Goal: Task Accomplishment & Management: Use online tool/utility

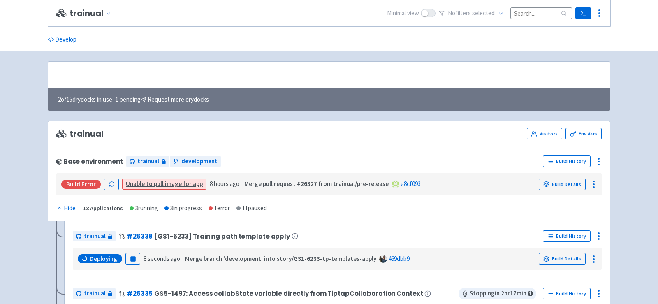
scroll to position [157, 0]
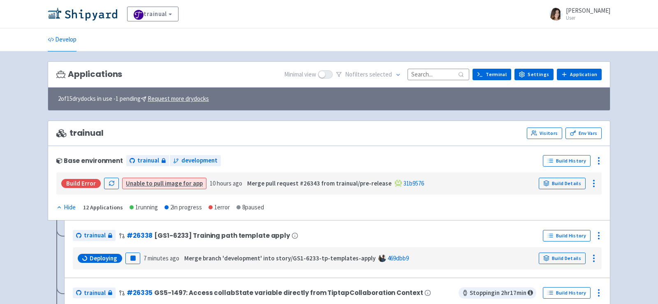
click at [433, 75] on input at bounding box center [438, 74] width 62 height 11
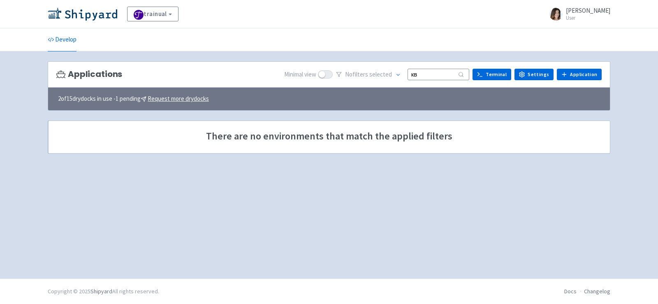
type input "к"
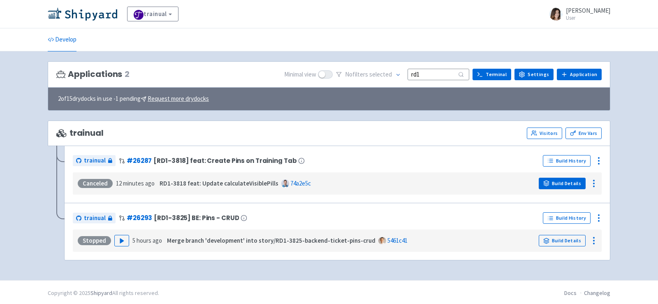
type input "rd1"
click at [550, 178] on link "Build Details" at bounding box center [561, 184] width 47 height 12
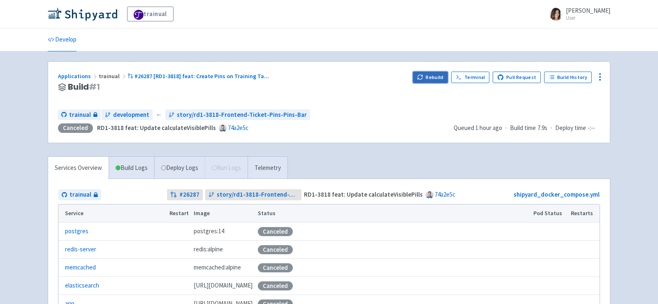
click at [435, 79] on button "Rebuild" at bounding box center [430, 78] width 35 height 12
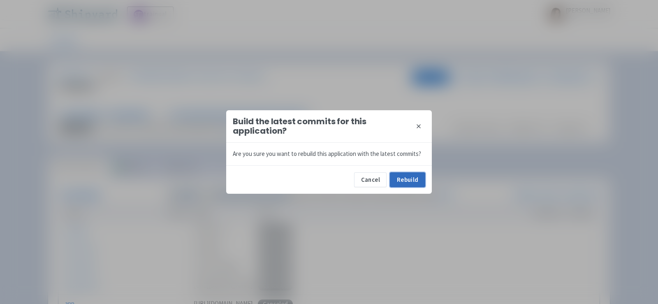
click at [411, 179] on button "Rebuild" at bounding box center [407, 179] width 35 height 15
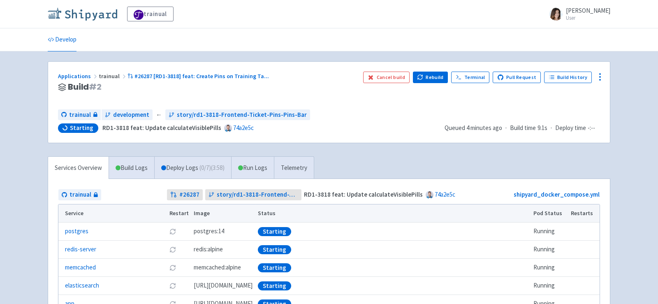
click at [87, 16] on img at bounding box center [82, 13] width 69 height 13
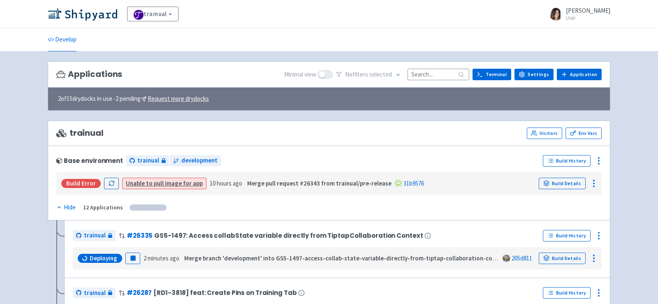
click at [431, 73] on input at bounding box center [438, 74] width 62 height 11
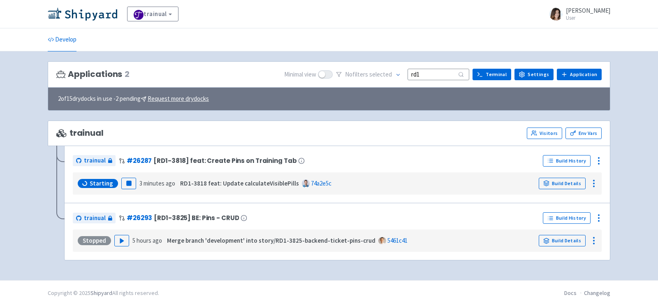
type input "rd1"
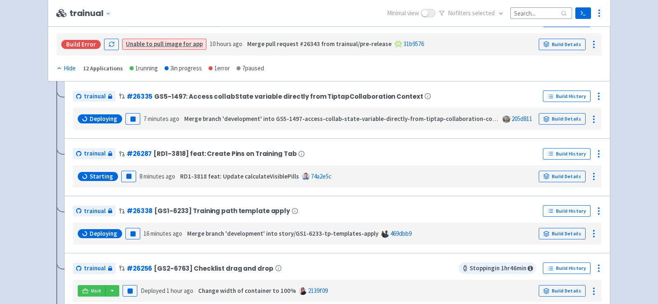
scroll to position [142, 0]
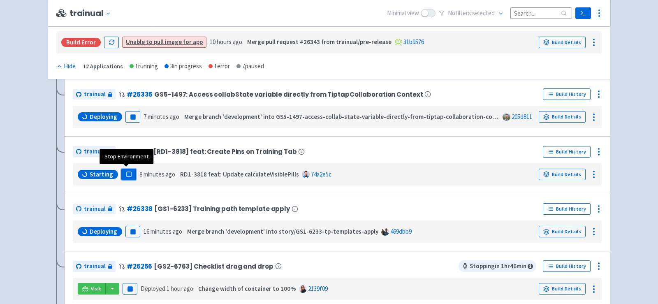
click at [126, 174] on rect "button" at bounding box center [128, 174] width 5 height 5
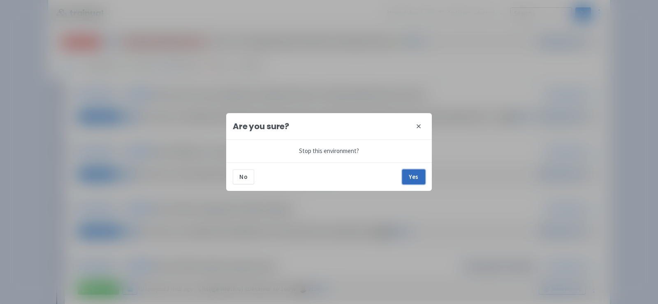
click at [420, 177] on button "Yes" at bounding box center [413, 176] width 23 height 15
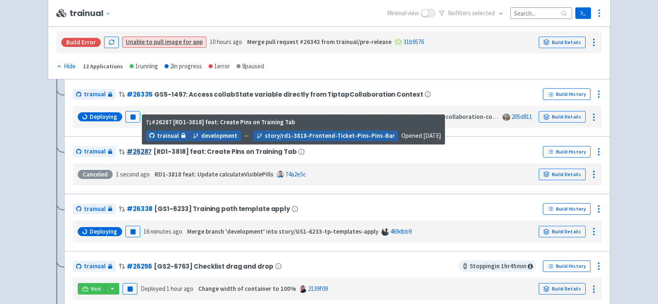
click at [141, 147] on link "# 26287" at bounding box center [139, 151] width 25 height 9
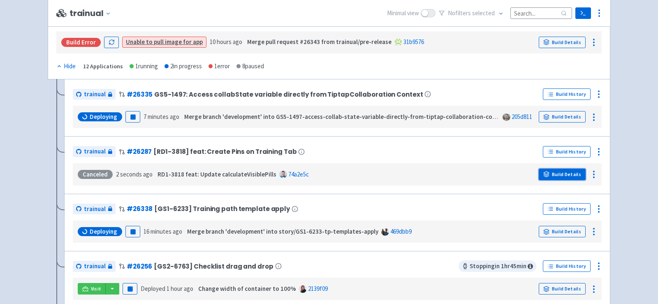
click at [554, 173] on link "Build Details" at bounding box center [561, 174] width 47 height 12
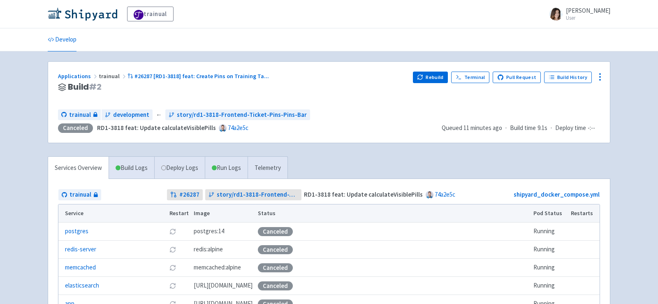
click at [438, 83] on div "Rebuild Terminal Pull Request Build History" at bounding box center [506, 87] width 187 height 31
click at [436, 76] on button "Rebuild" at bounding box center [430, 78] width 35 height 12
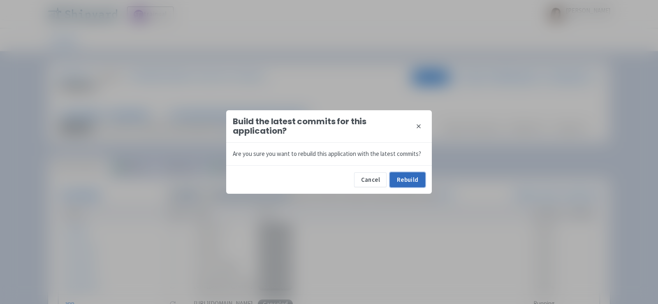
click at [409, 177] on button "Rebuild" at bounding box center [407, 179] width 35 height 15
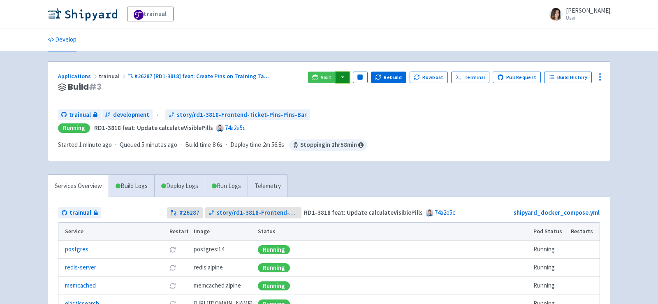
click at [348, 79] on button "button" at bounding box center [342, 78] width 14 height 12
click at [369, 96] on link "trainual (admin)" at bounding box center [373, 94] width 77 height 13
